Goal: Check status: Check status

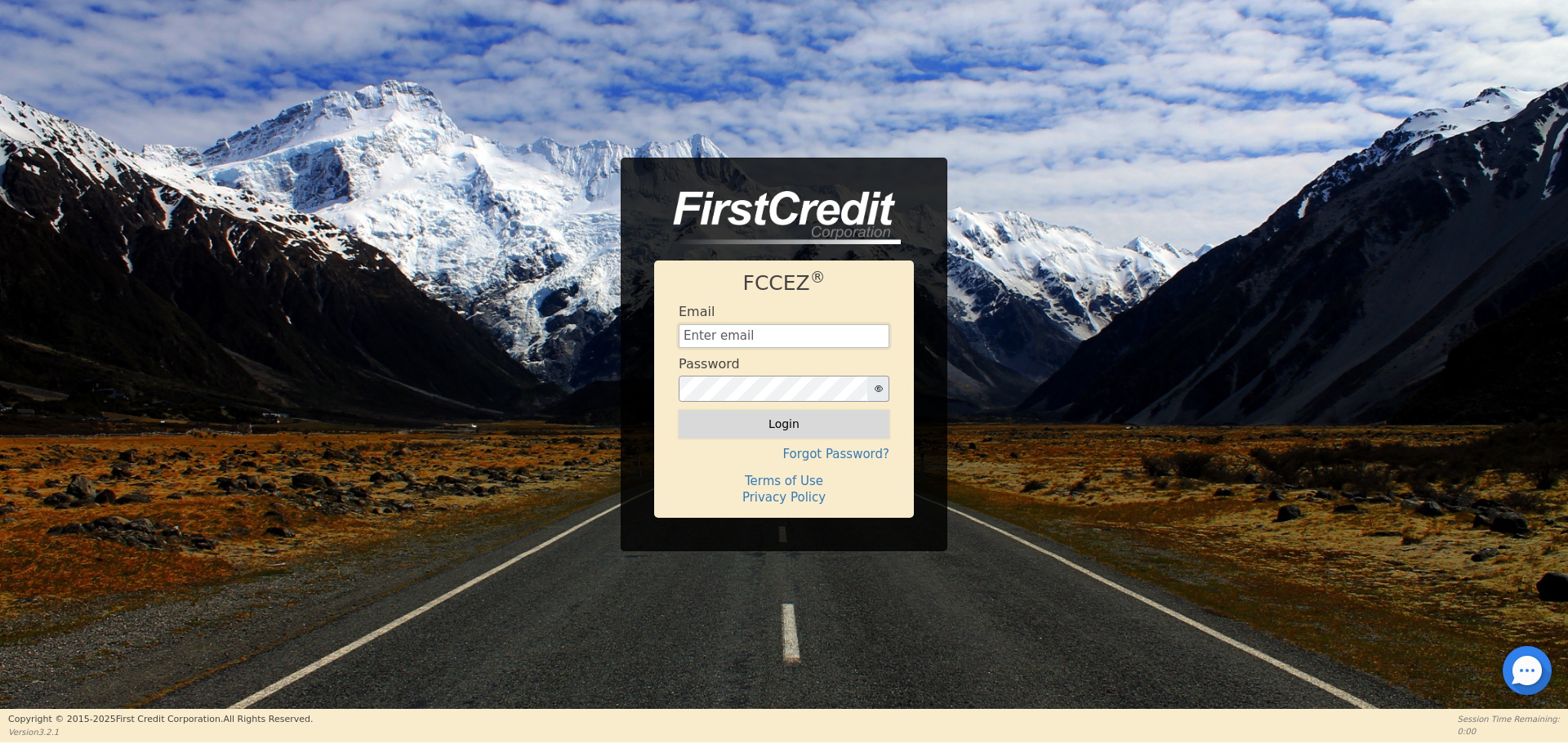
type input "[EMAIL_ADDRESS][DOMAIN_NAME]"
click at [780, 426] on button "Login" at bounding box center [784, 424] width 210 height 28
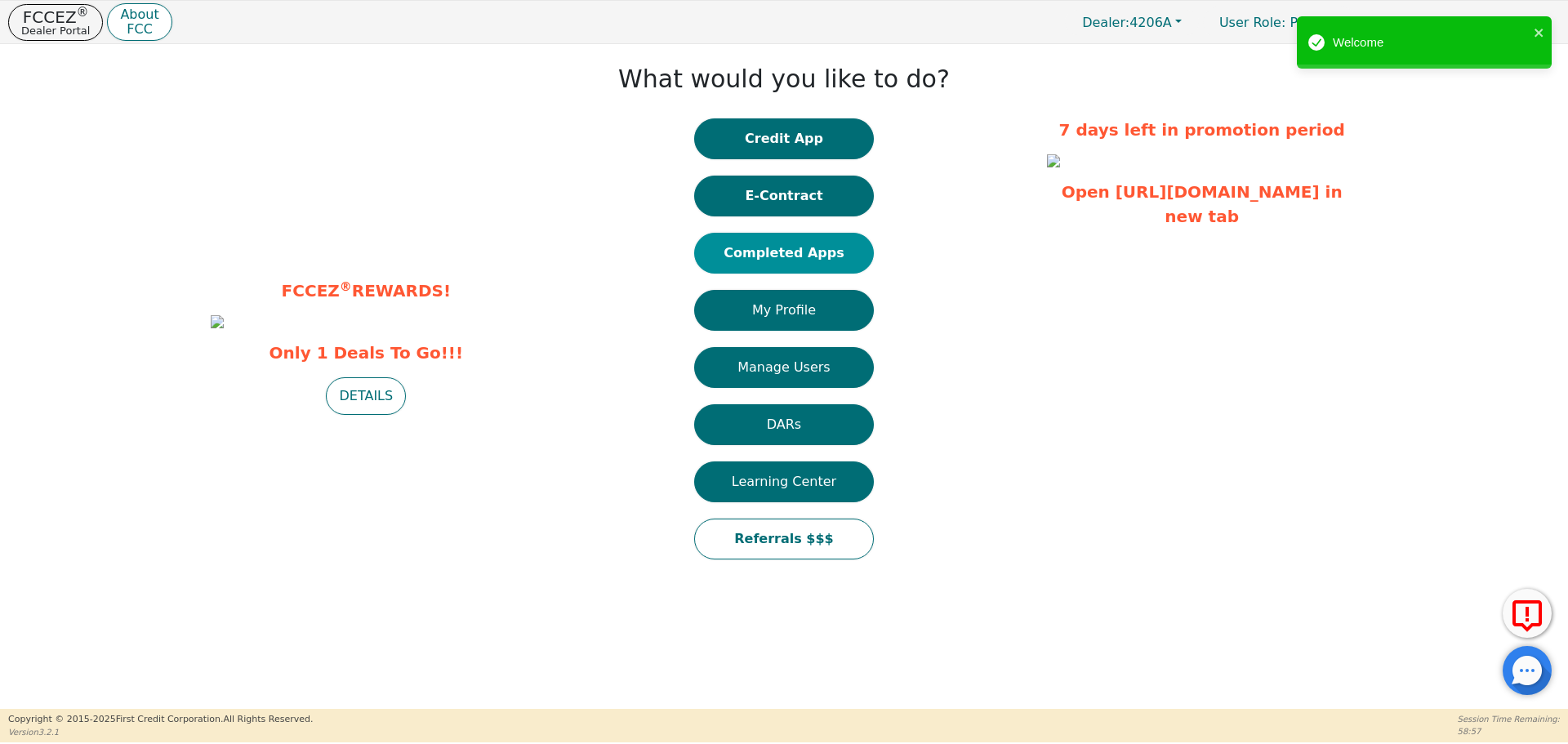
click at [815, 252] on button "Completed Apps" at bounding box center [784, 253] width 179 height 41
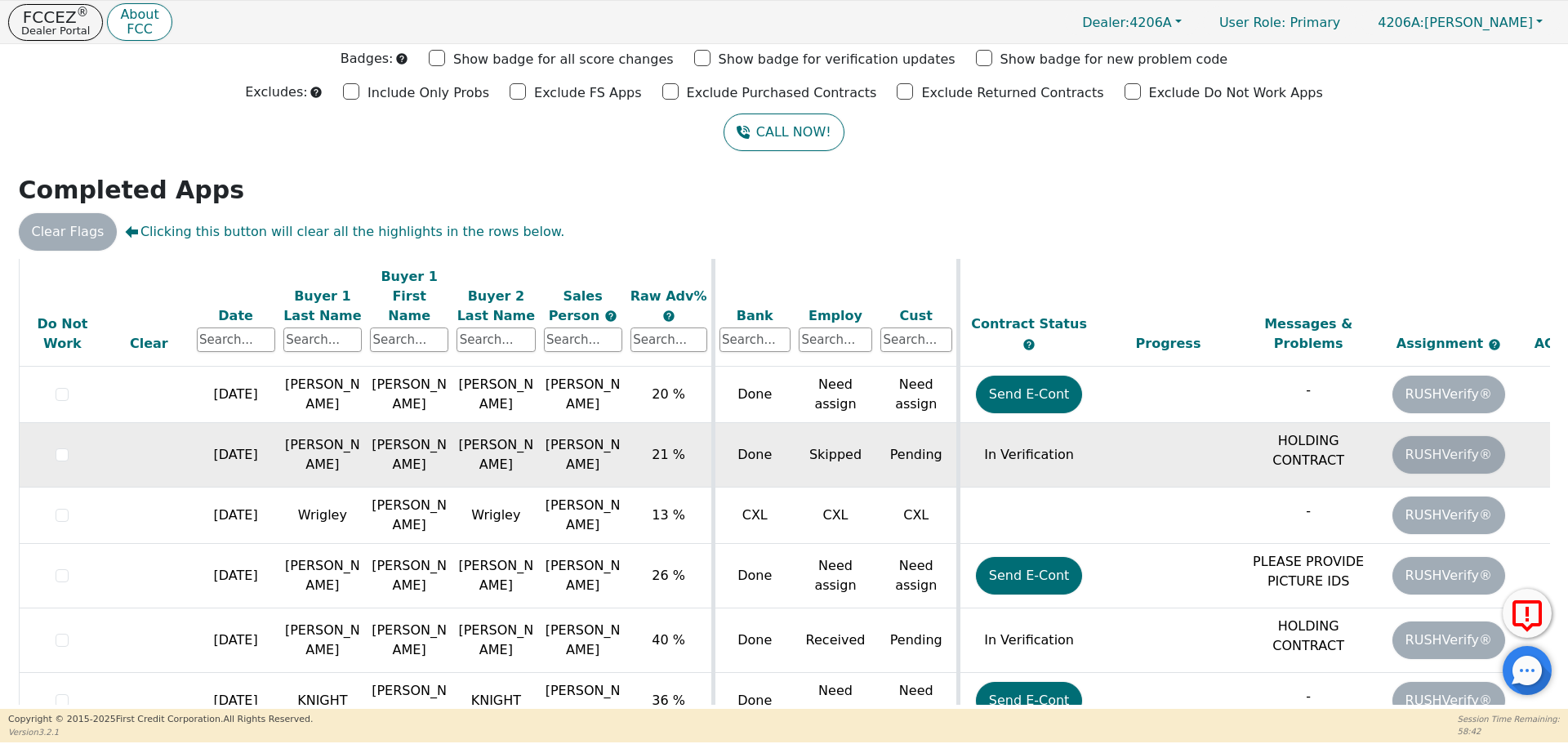
scroll to position [327, 0]
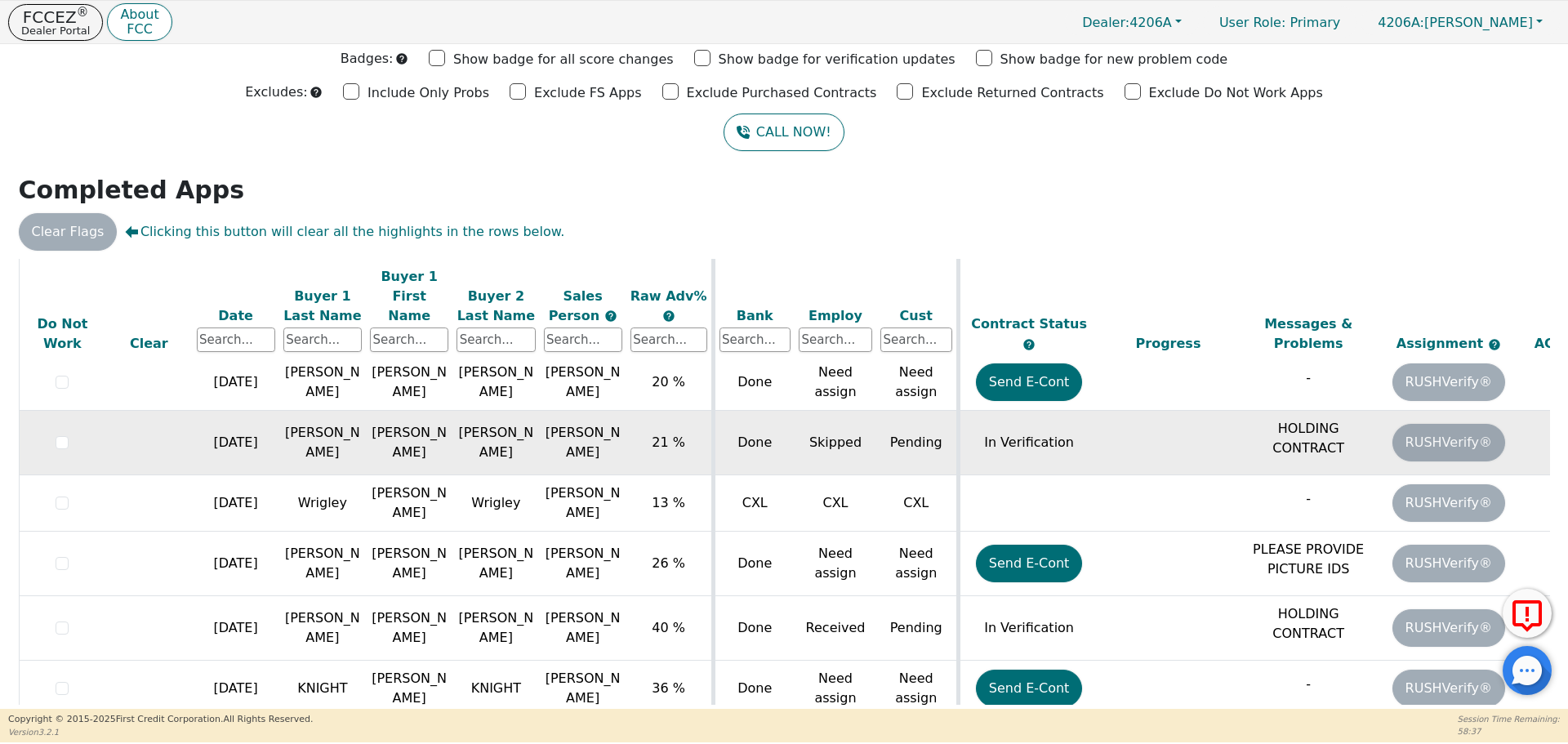
drag, startPoint x: 1009, startPoint y: 429, endPoint x: 1027, endPoint y: 427, distance: 18.1
click at [1026, 429] on td "In Verification" at bounding box center [1028, 443] width 141 height 65
click at [1056, 431] on td "In Verification" at bounding box center [1028, 443] width 141 height 65
drag, startPoint x: 983, startPoint y: 423, endPoint x: 1064, endPoint y: 425, distance: 81.0
click at [1064, 425] on td "In Verification" at bounding box center [1028, 443] width 141 height 65
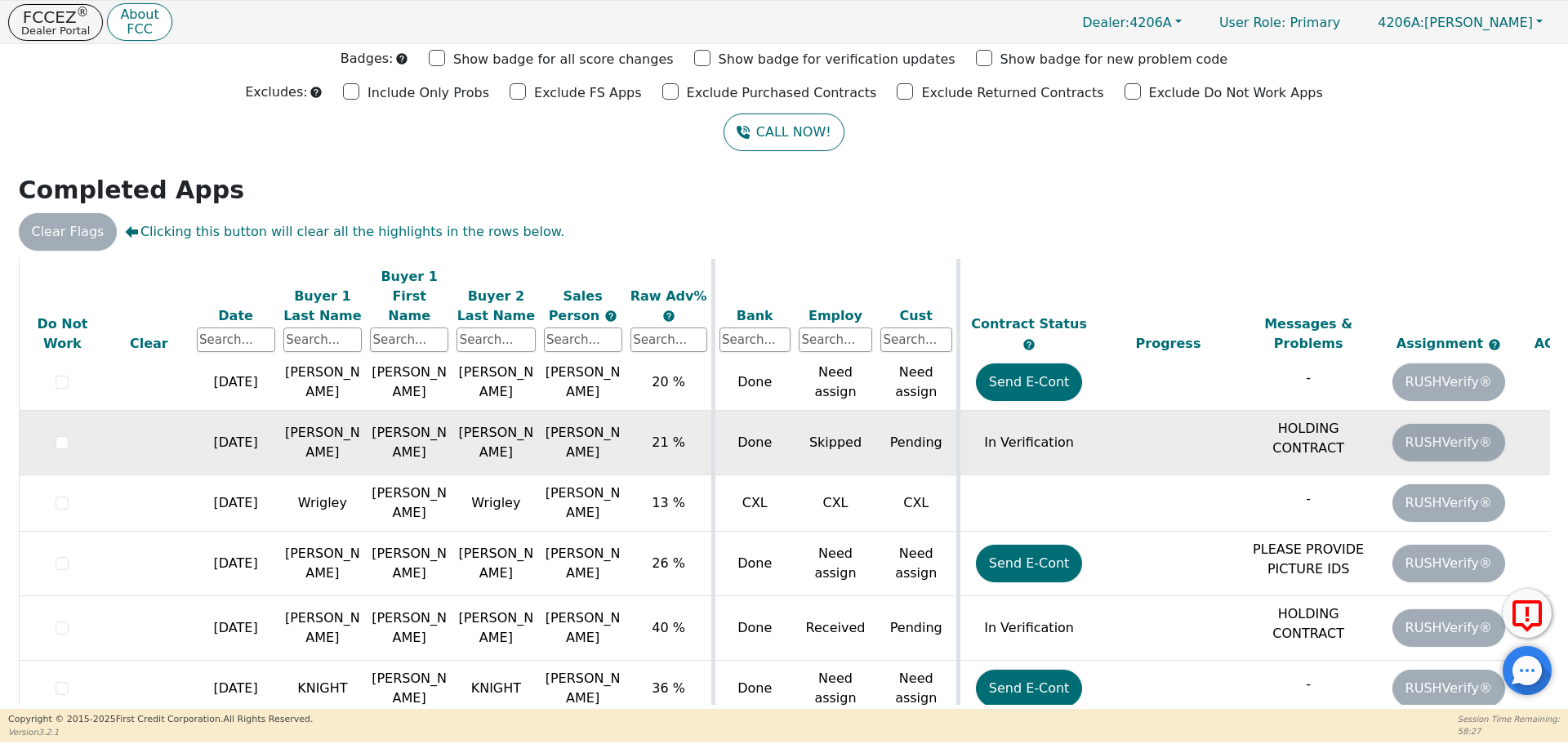
click at [1092, 422] on td "In Verification" at bounding box center [1028, 443] width 141 height 65
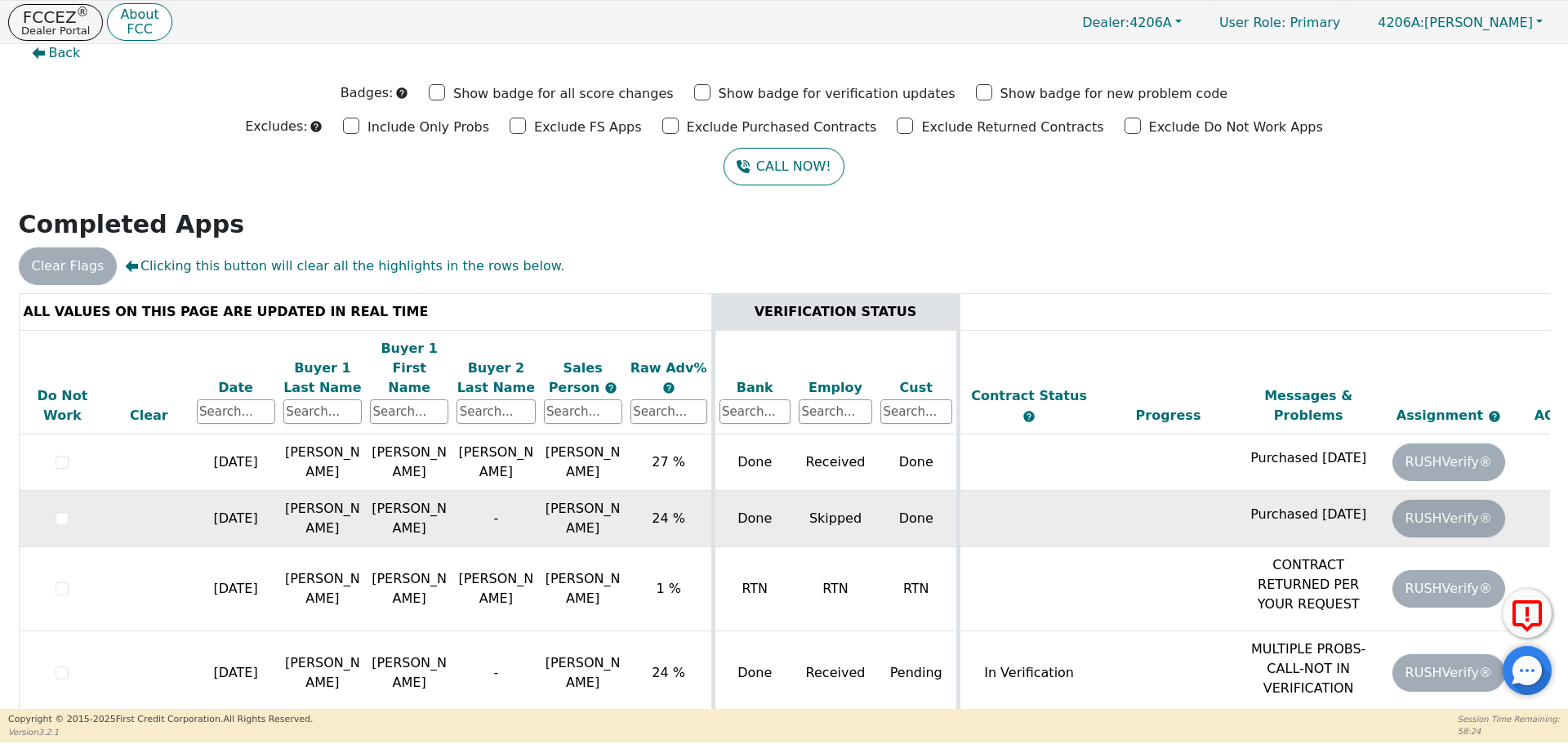
scroll to position [0, 0]
